Goal: Check status: Check status

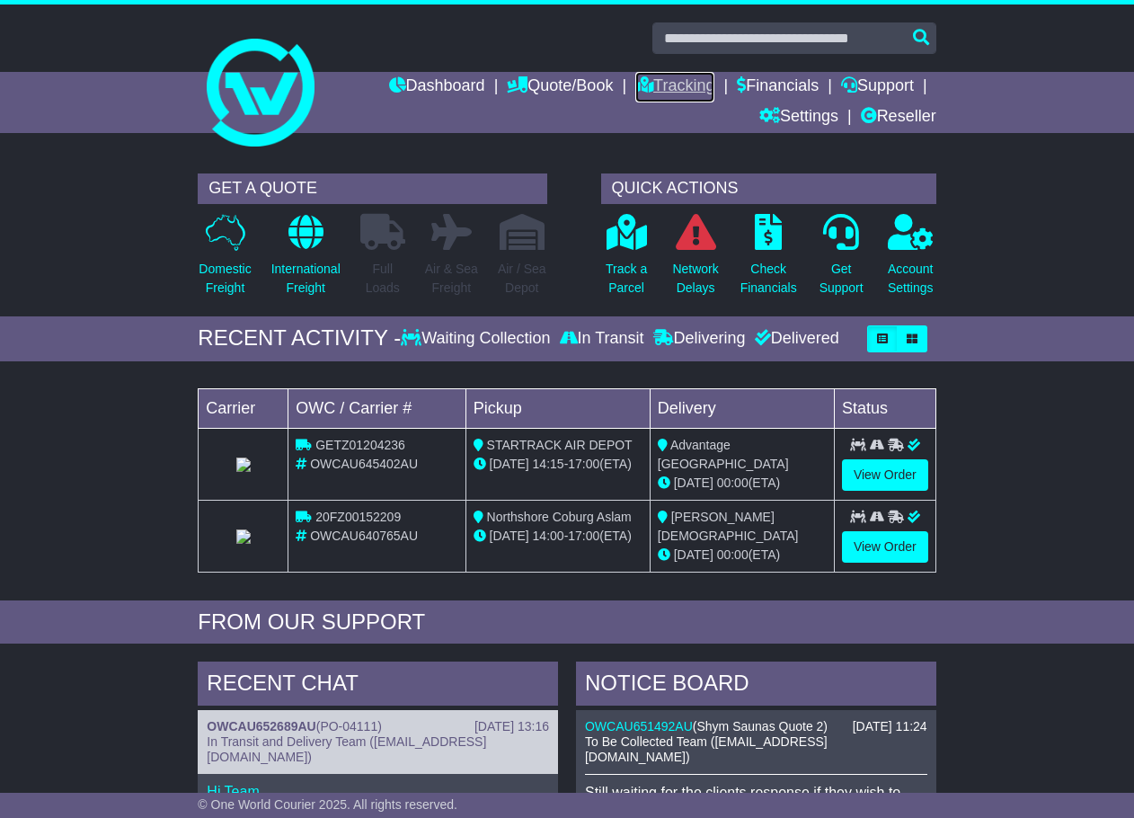
click at [652, 83] on link "Tracking" at bounding box center [675, 87] width 79 height 31
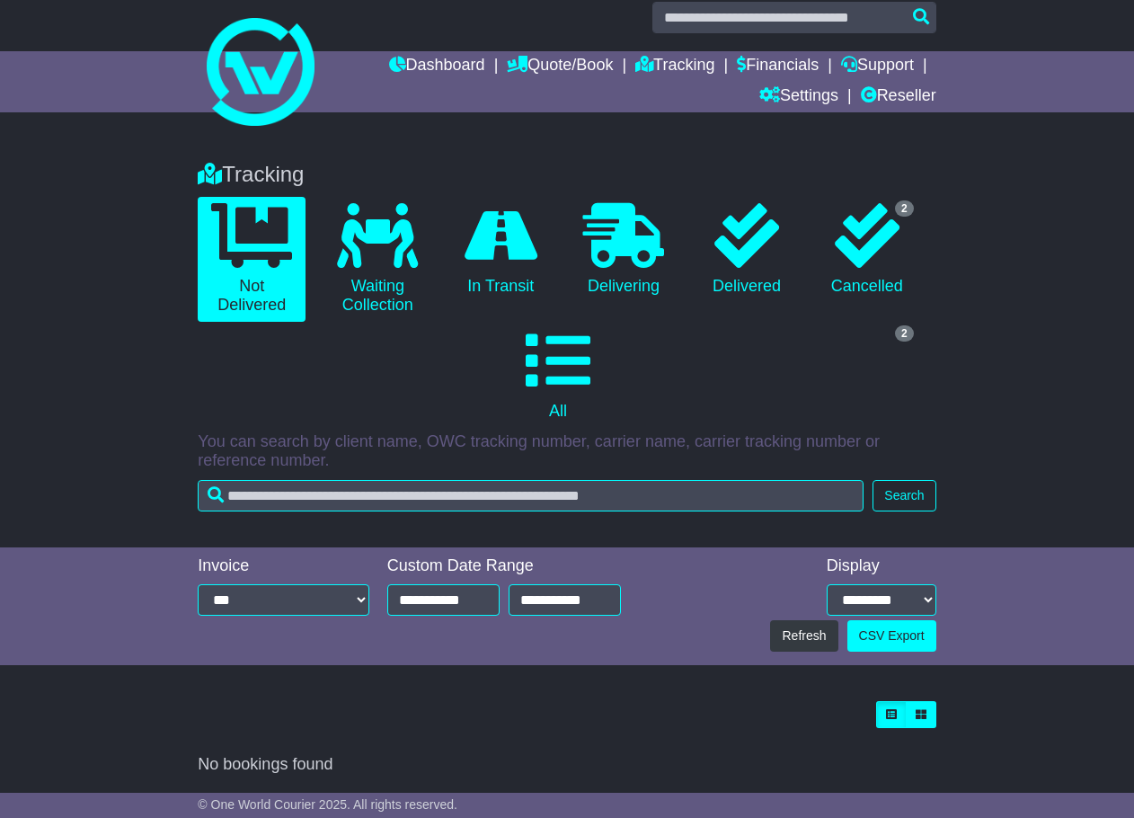
scroll to position [22, 0]
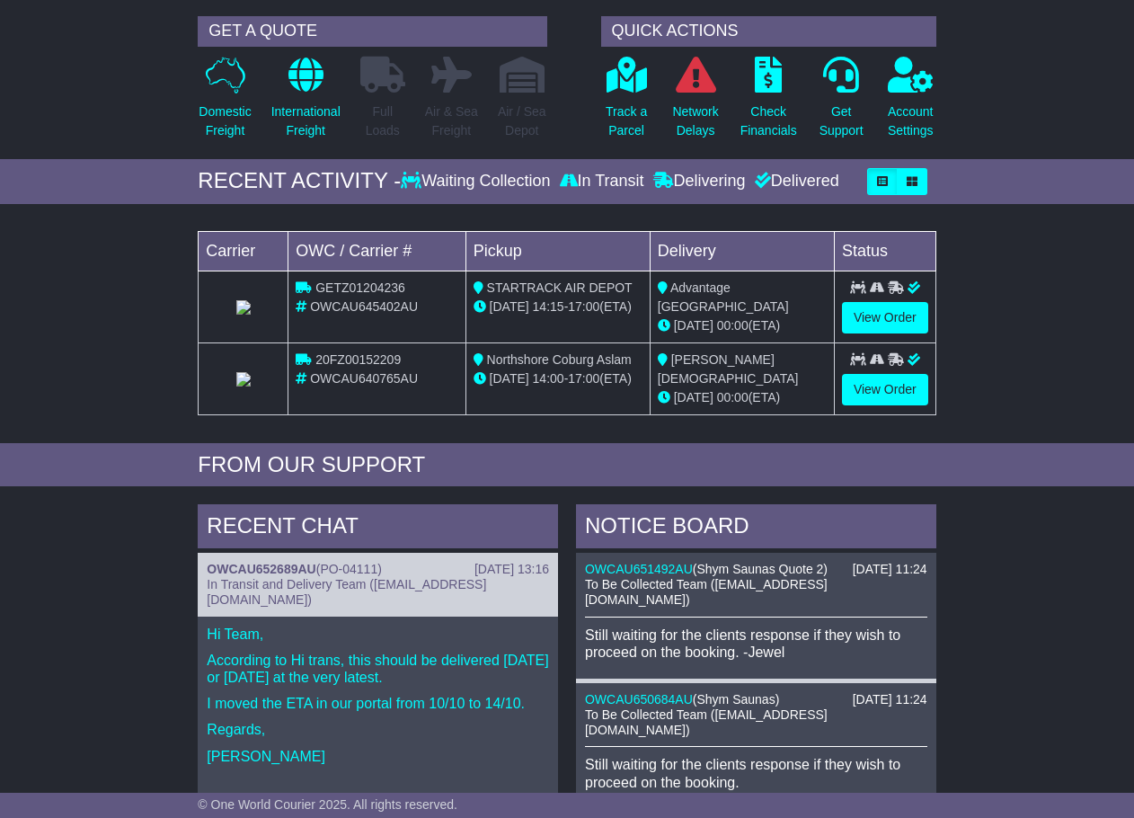
scroll to position [270, 0]
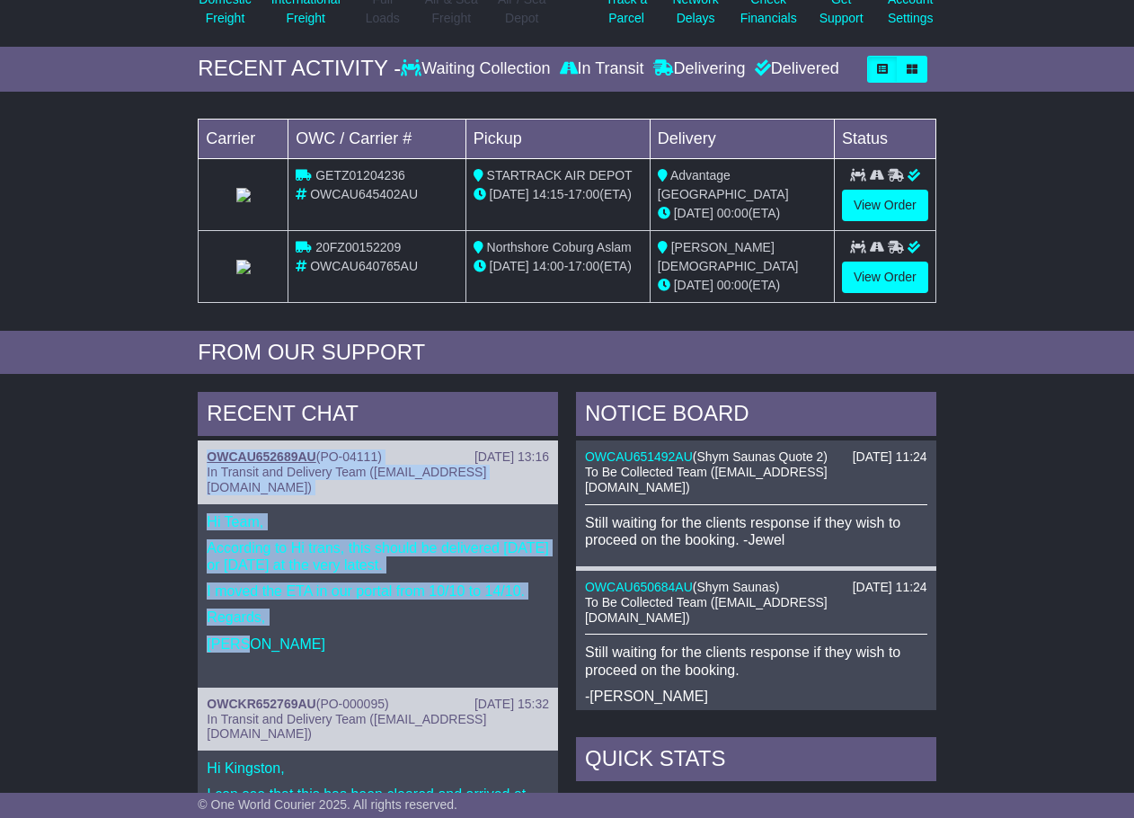
drag, startPoint x: 286, startPoint y: 641, endPoint x: 209, endPoint y: 448, distance: 207.8
click at [209, 448] on div "14 Oct 2025 13:16 OWCAU652689AU ( PO-04111 ) In Transit and Delivery Team (deli…" at bounding box center [378, 563] width 360 height 247
click at [150, 457] on div "RECENT CHAT 14 Oct 2025 13:16 OWCAU652689AU ( PO-04111 ) In Transit and Deliver…" at bounding box center [567, 771] width 1134 height 777
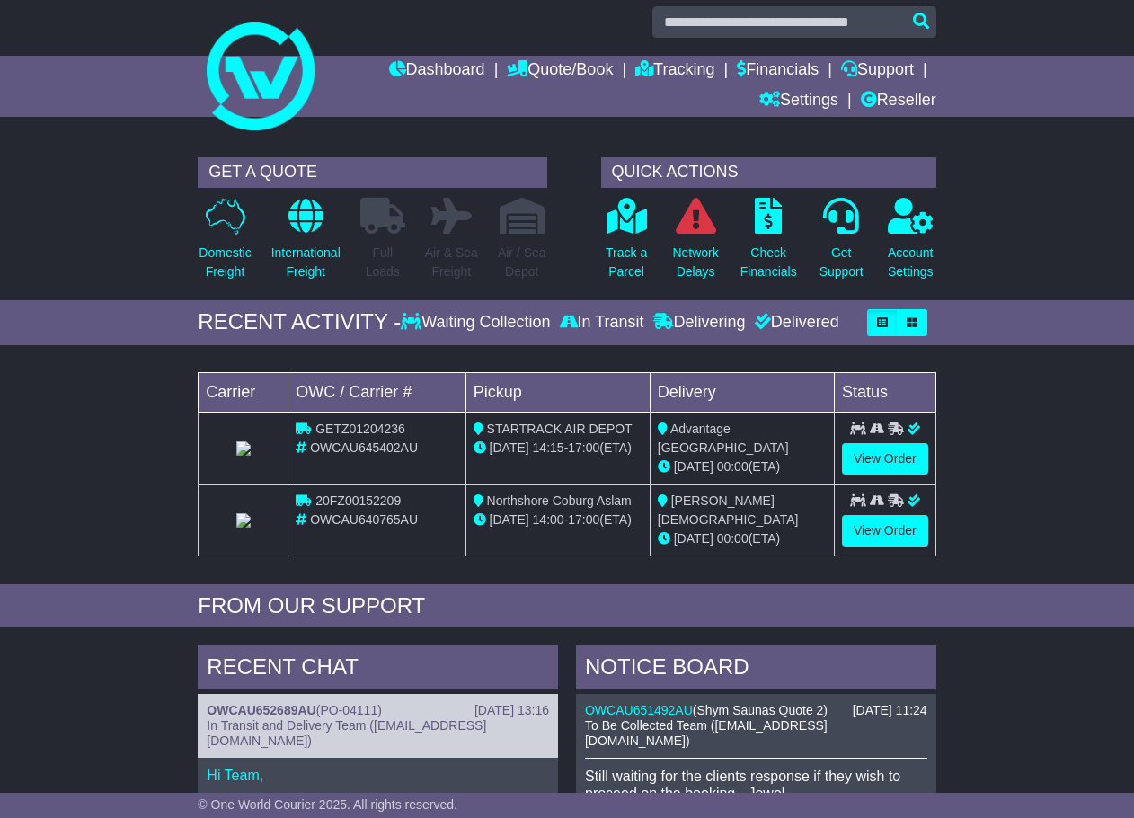
scroll to position [0, 0]
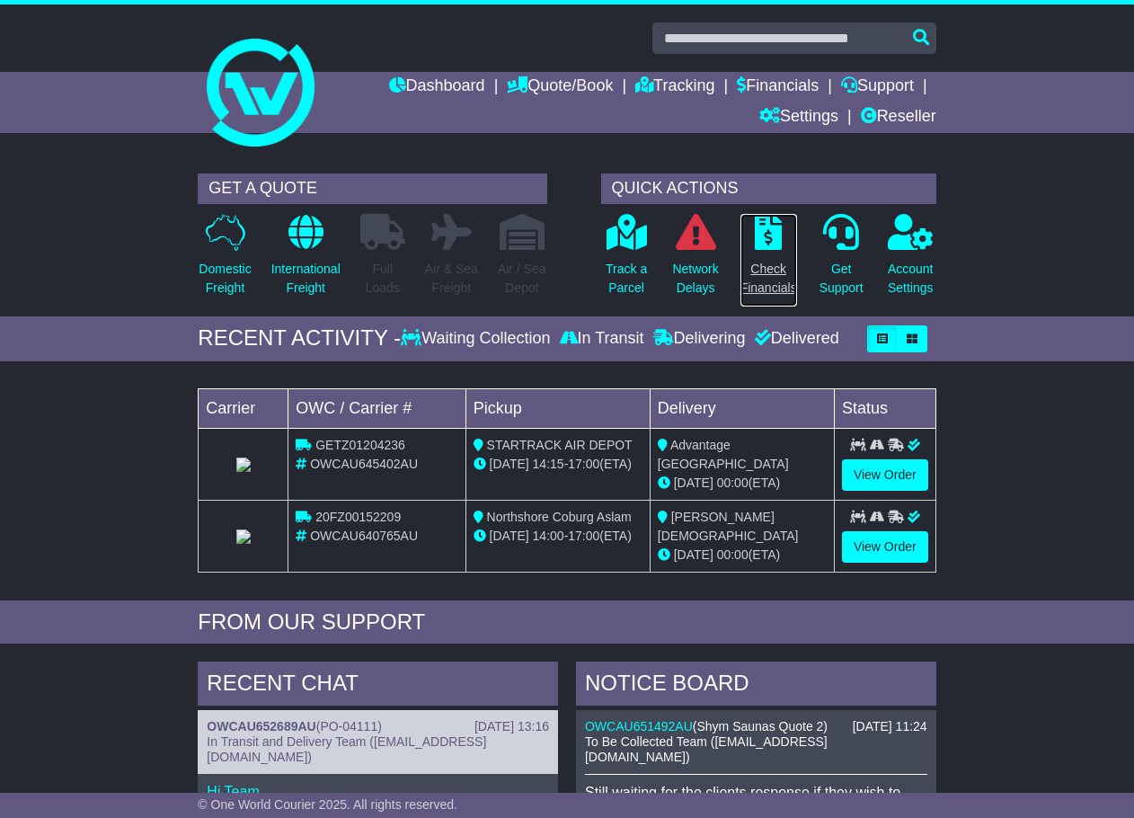
click at [772, 236] on icon at bounding box center [768, 232] width 27 height 36
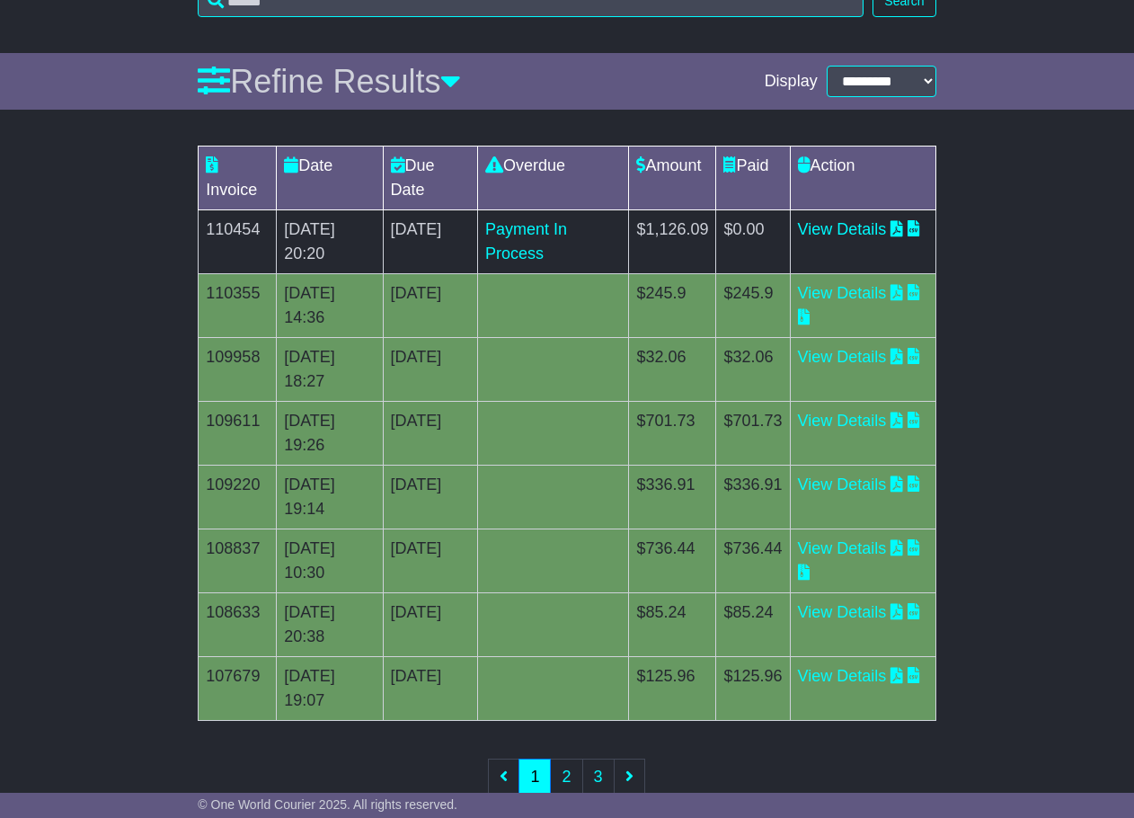
scroll to position [322, 0]
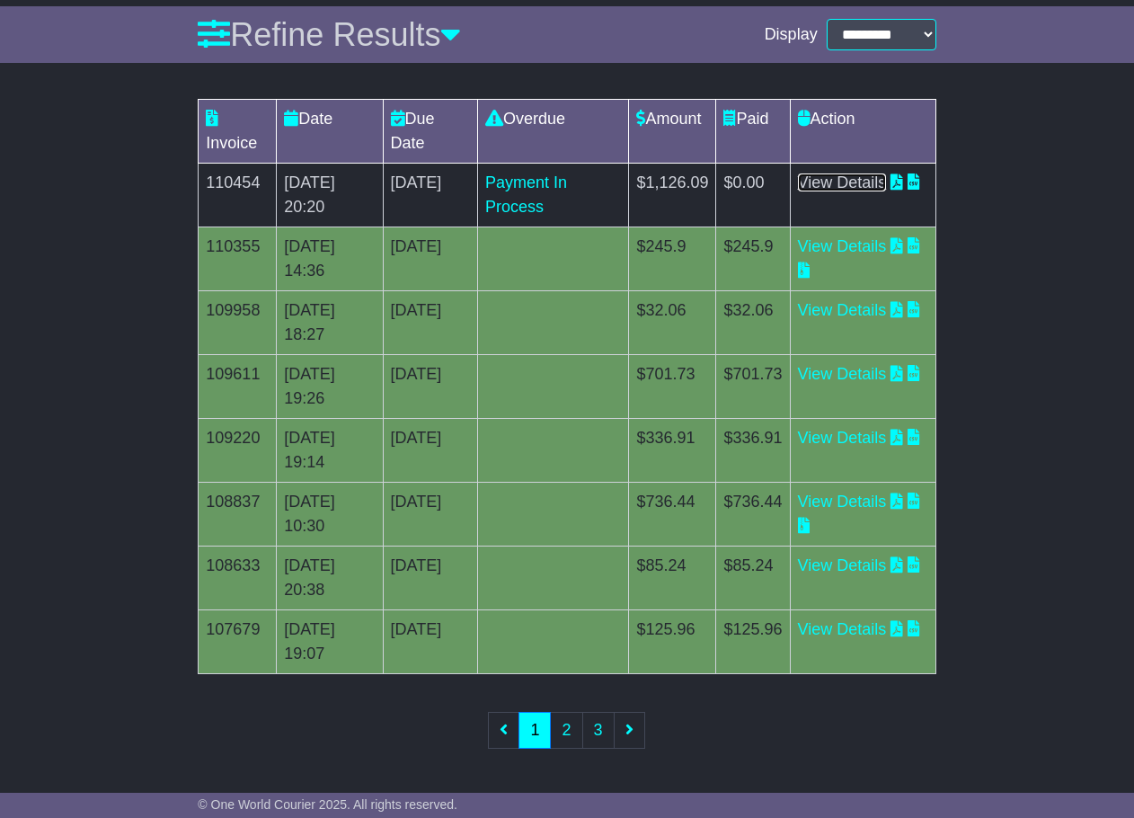
click at [862, 182] on link "View Details" at bounding box center [842, 182] width 89 height 18
drag, startPoint x: 617, startPoint y: 200, endPoint x: 533, endPoint y: 179, distance: 86.1
click at [533, 179] on td "5 day(s) Payment In Process" at bounding box center [553, 196] width 152 height 64
click at [566, 184] on div "Payment In Process" at bounding box center [553, 195] width 137 height 49
click at [1038, 569] on div "Invoice Date Due Date Overdue Amount Paid Action 110454 09 Oct 2025 20:20 9th O…" at bounding box center [567, 436] width 1134 height 692
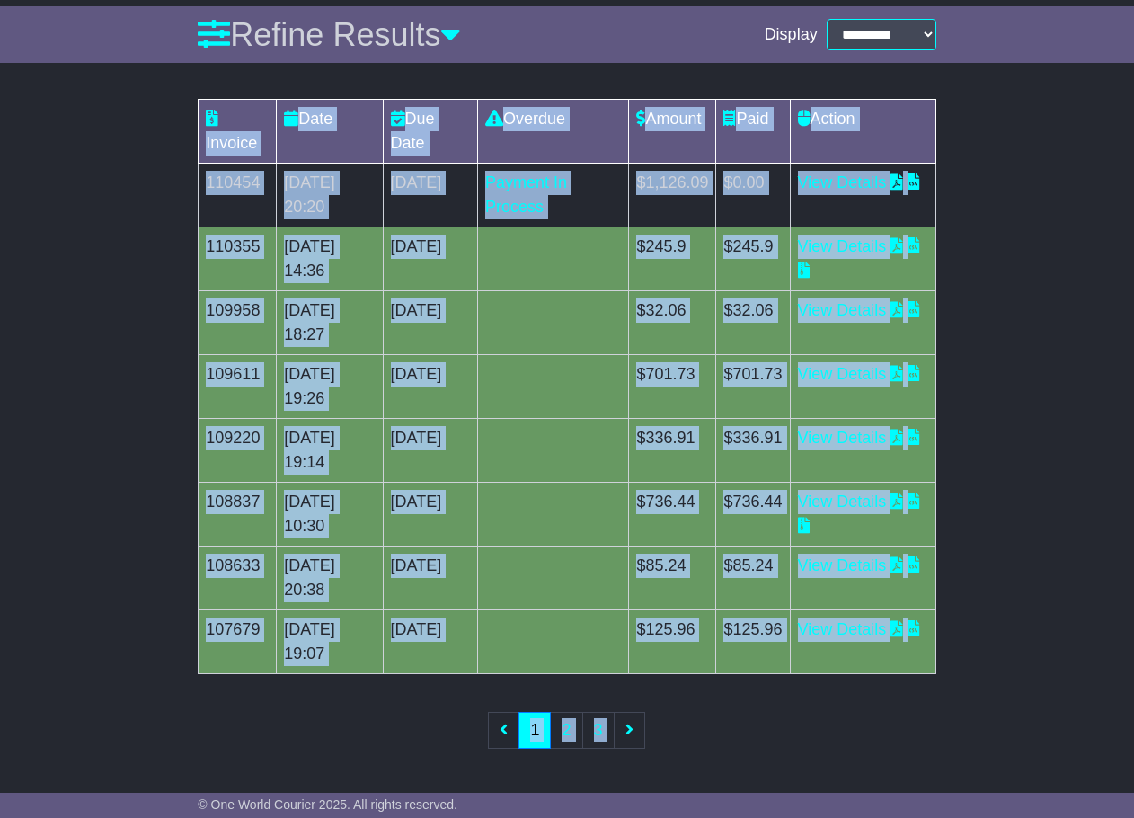
drag, startPoint x: 952, startPoint y: 679, endPoint x: 191, endPoint y: 116, distance: 946.0
click at [191, 116] on div "Invoice Date Due Date Overdue Amount Paid Action 110454 09 Oct 2025 20:20 9th O…" at bounding box center [567, 436] width 1134 height 692
click at [166, 227] on div "Invoice Date Due Date Overdue Amount Paid Action 110454 09 Oct 2025 20:20 9th O…" at bounding box center [567, 436] width 1134 height 692
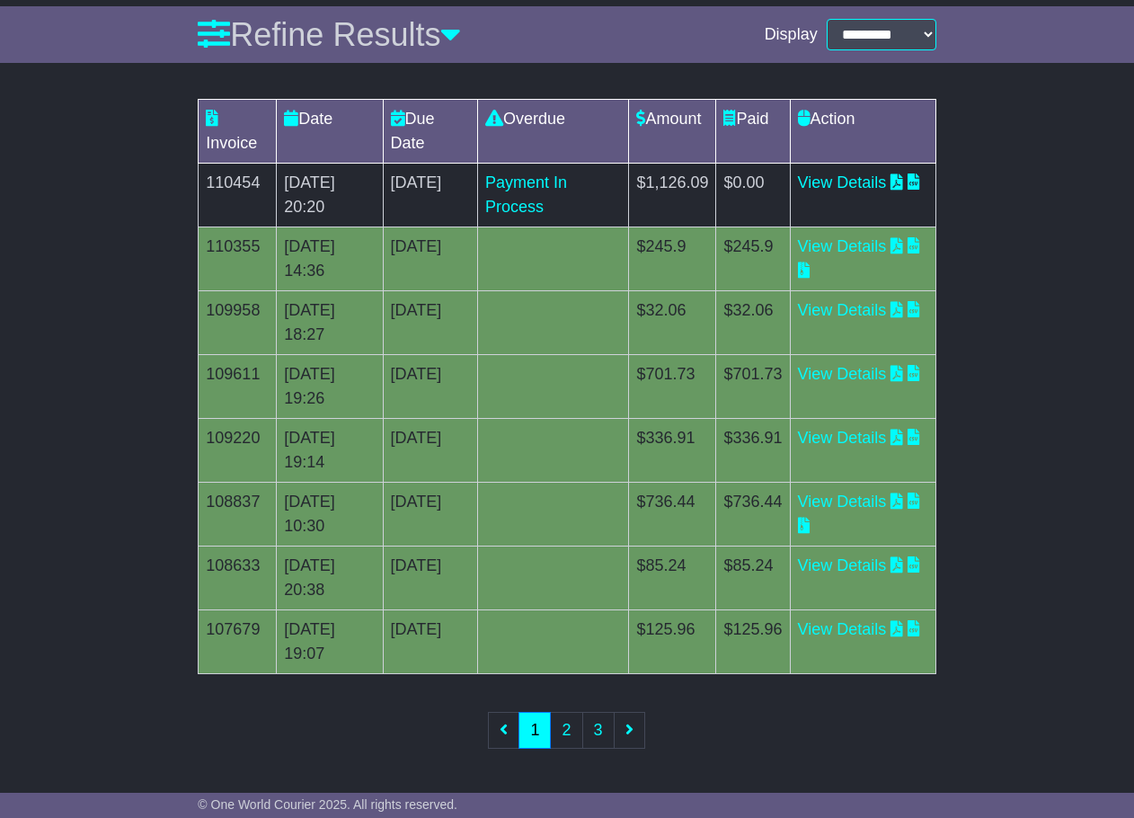
drag, startPoint x: 166, startPoint y: 111, endPoint x: 990, endPoint y: 650, distance: 984.3
click at [990, 650] on div "Invoice Date Due Date Overdue Amount Paid Action 110454 09 Oct 2025 20:20 9th O…" at bounding box center [567, 436] width 1134 height 692
click at [991, 650] on div "Invoice Date Due Date Overdue Amount Paid Action 110454 09 Oct 2025 20:20 9th O…" at bounding box center [567, 436] width 1134 height 692
drag, startPoint x: 1019, startPoint y: 664, endPoint x: 204, endPoint y: 102, distance: 990.1
click at [204, 102] on div "Invoice Date Due Date Overdue Amount Paid Action 110454 09 Oct 2025 20:20 9th O…" at bounding box center [567, 436] width 1134 height 692
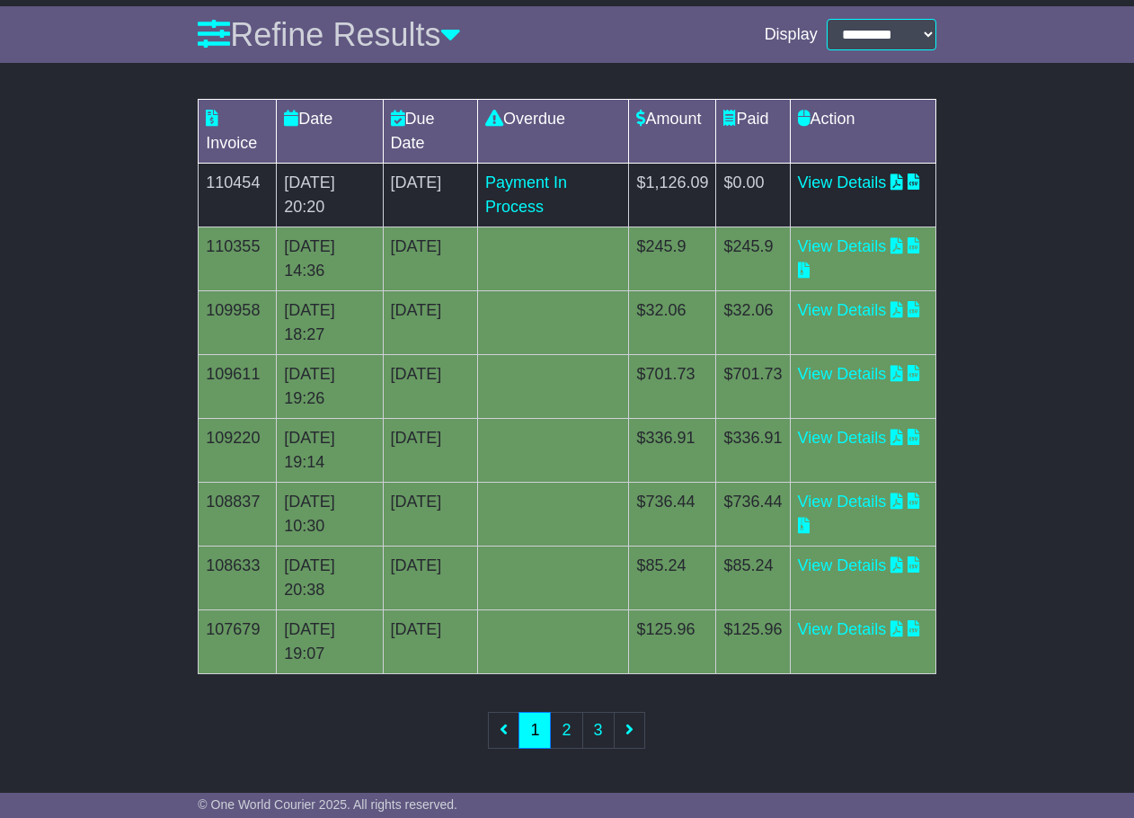
click at [164, 130] on div "Invoice Date Due Date Overdue Amount Paid Action 110454 09 Oct 2025 20:20 9th O…" at bounding box center [567, 436] width 1134 height 692
drag, startPoint x: 162, startPoint y: 118, endPoint x: 965, endPoint y: 660, distance: 969.3
click at [965, 660] on div "Invoice Date Due Date Overdue Amount Paid Action 110454 09 Oct 2025 20:20 9th O…" at bounding box center [567, 436] width 1134 height 692
click at [967, 663] on div "Invoice Date Due Date Overdue Amount Paid Action 110454 09 Oct 2025 20:20 9th O…" at bounding box center [567, 436] width 1134 height 692
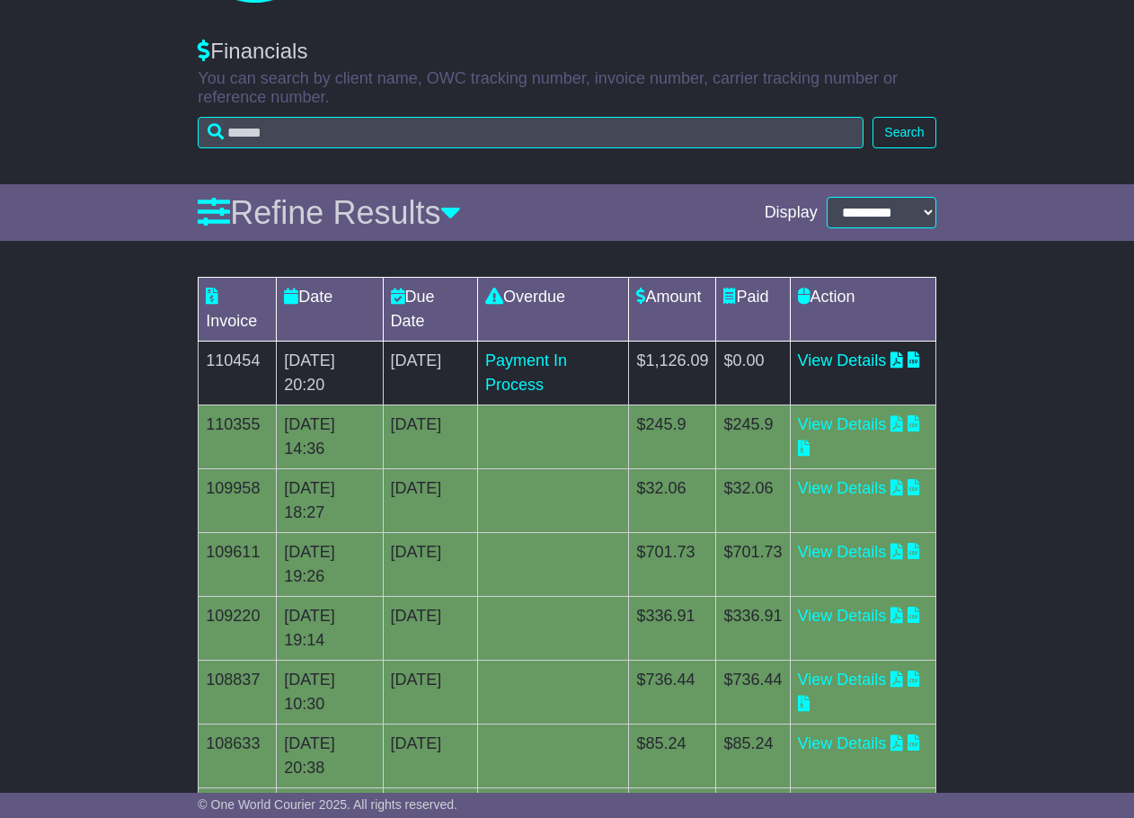
scroll to position [52, 0]
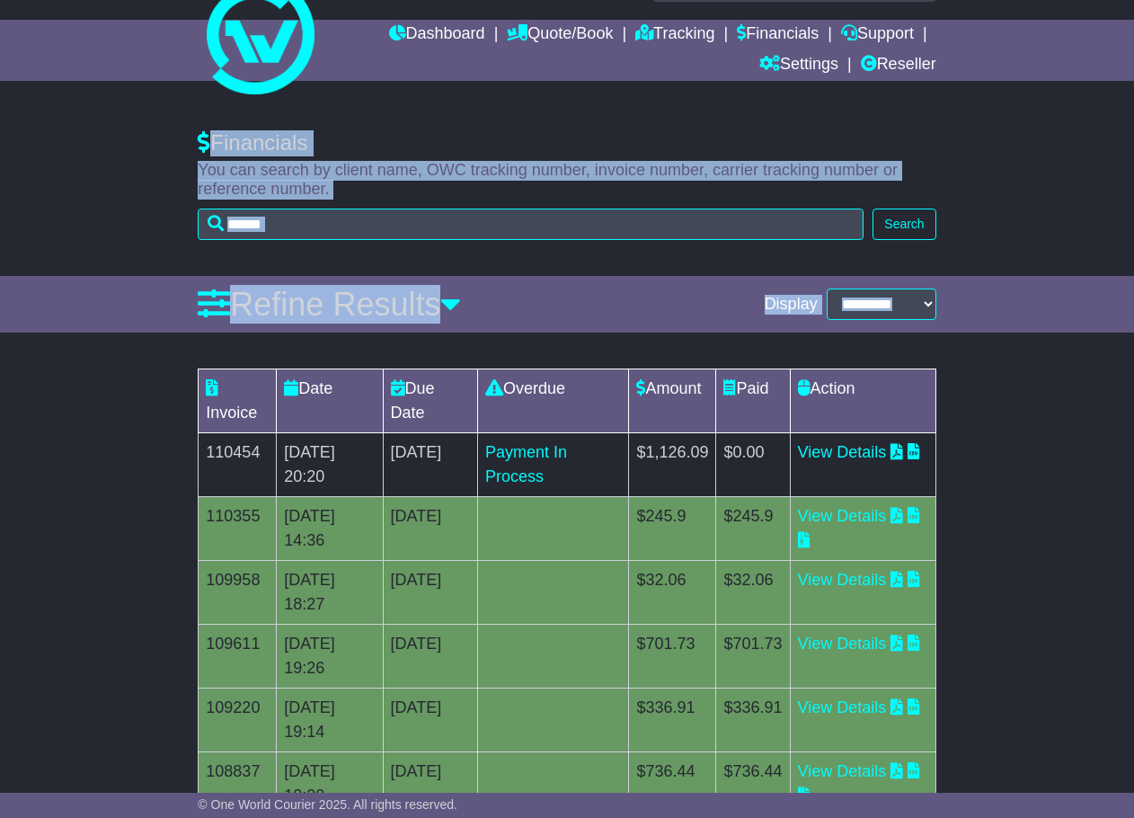
drag, startPoint x: 213, startPoint y: 133, endPoint x: 986, endPoint y: 620, distance: 913.8
click at [985, 620] on div "**********" at bounding box center [567, 581] width 1134 height 939
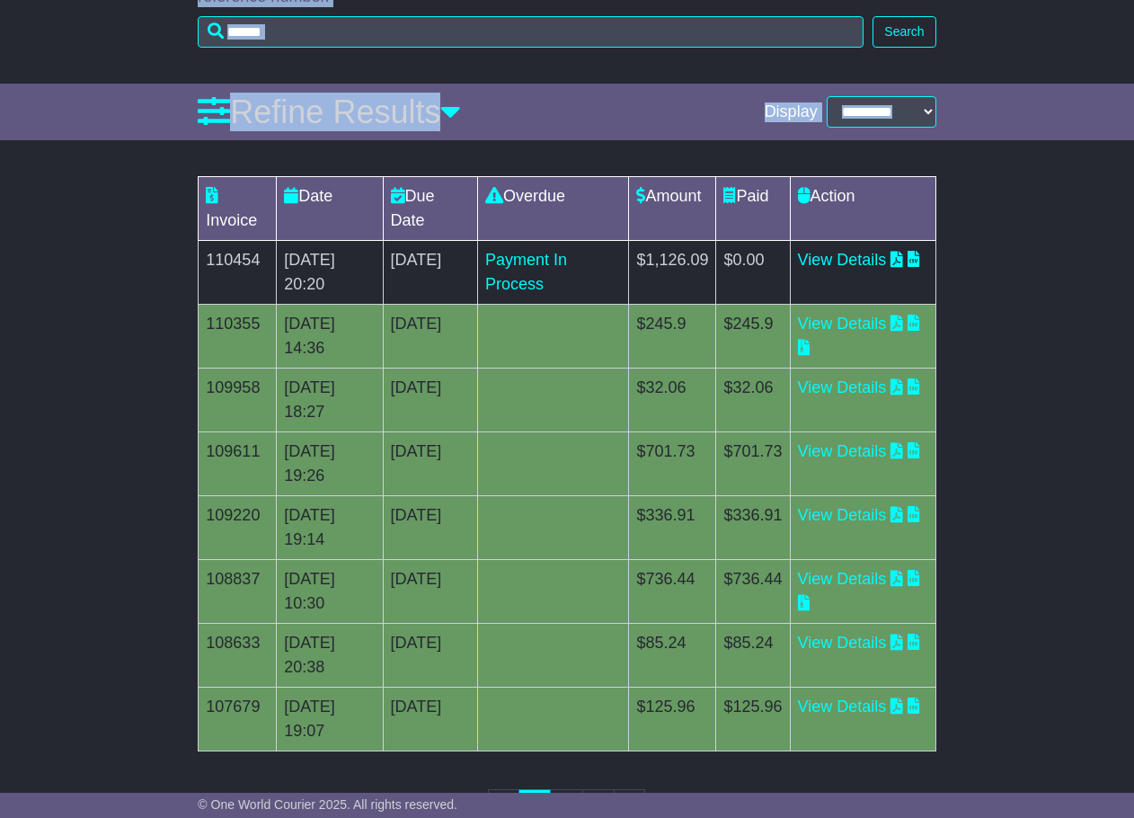
scroll to position [322, 0]
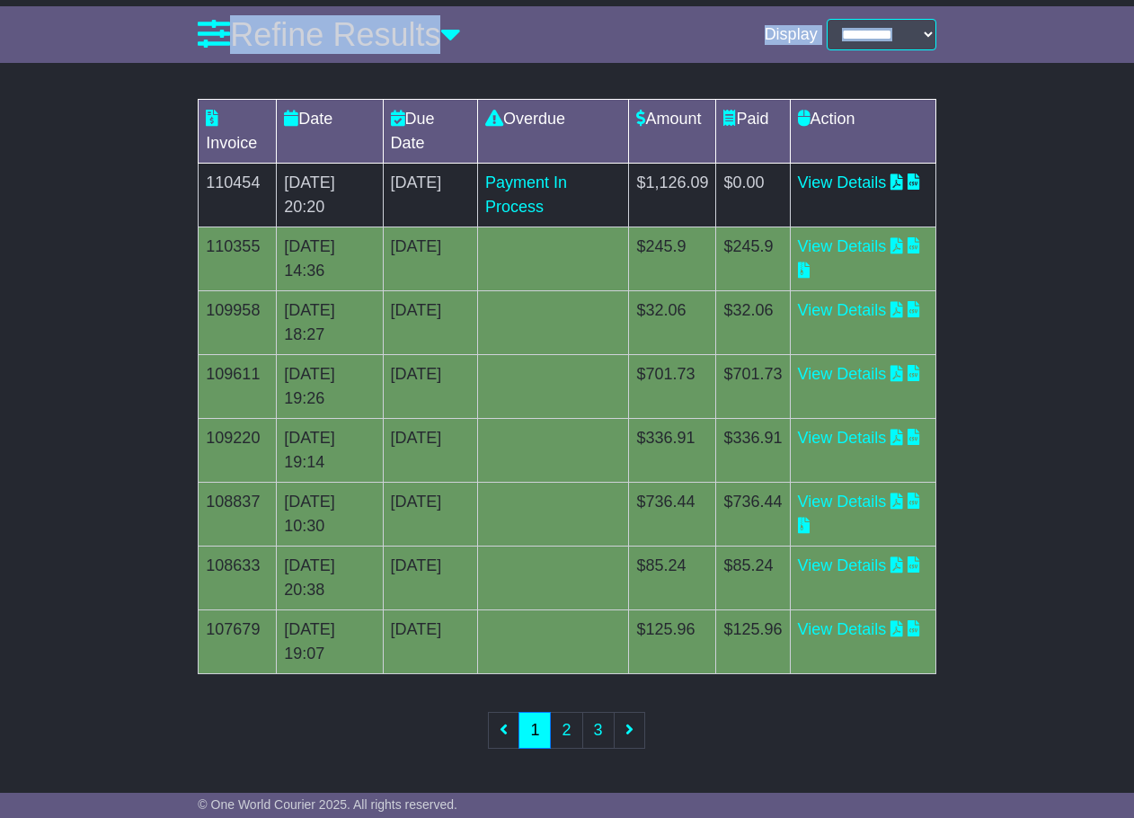
click at [1009, 658] on div "Invoice Date Due Date Overdue Amount Paid Action 110454 09 Oct 2025 20:20 9th O…" at bounding box center [567, 436] width 1134 height 692
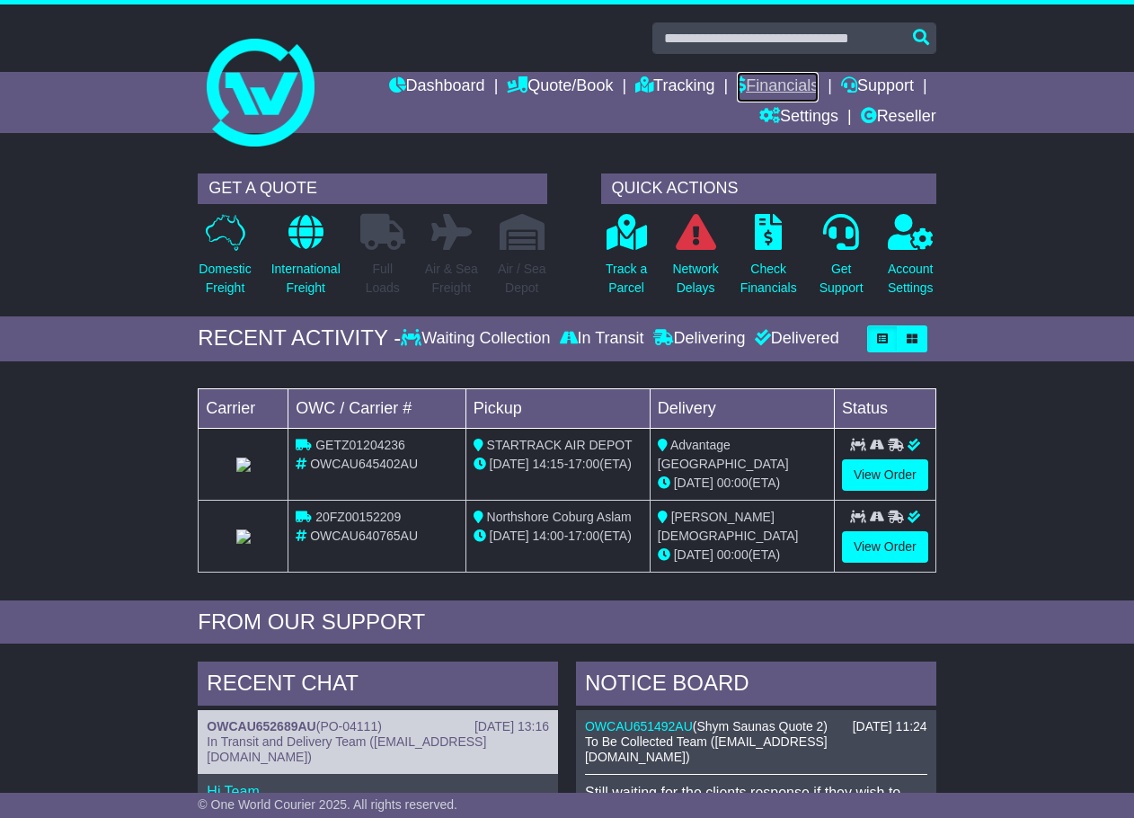
click at [758, 87] on link "Financials" at bounding box center [778, 87] width 82 height 31
